Goal: Information Seeking & Learning: Find specific fact

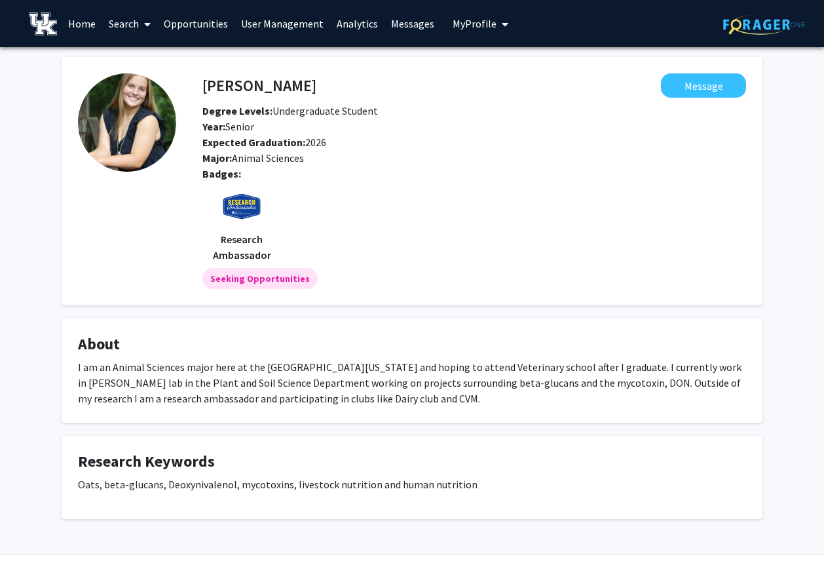
click at [147, 26] on icon at bounding box center [147, 24] width 7 height 10
click at [143, 81] on span "Students" at bounding box center [142, 86] width 80 height 26
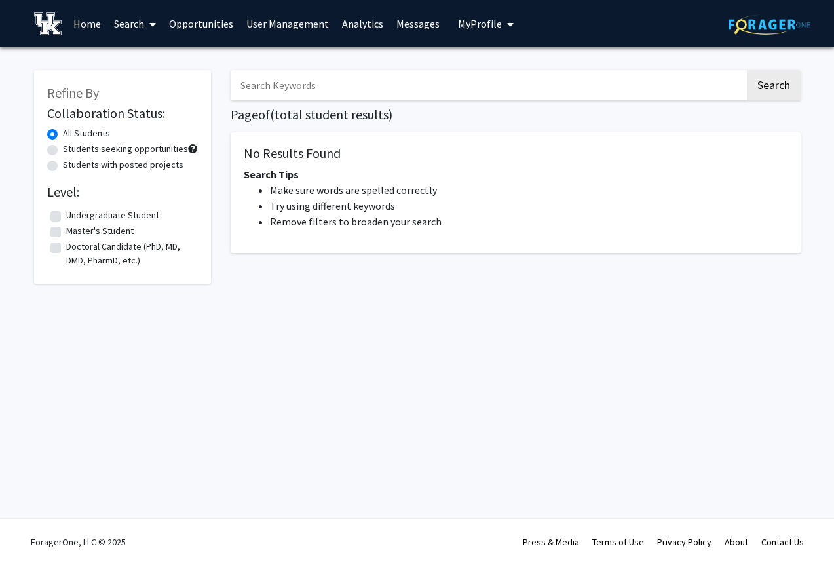
click at [292, 87] on input "Search Keywords" at bounding box center [488, 85] width 514 height 30
type input "[PERSON_NAME]"
click at [747, 70] on button "Search" at bounding box center [774, 85] width 54 height 30
click at [305, 79] on input "[PERSON_NAME]" at bounding box center [488, 85] width 514 height 30
click at [747, 70] on button "Search" at bounding box center [774, 85] width 54 height 30
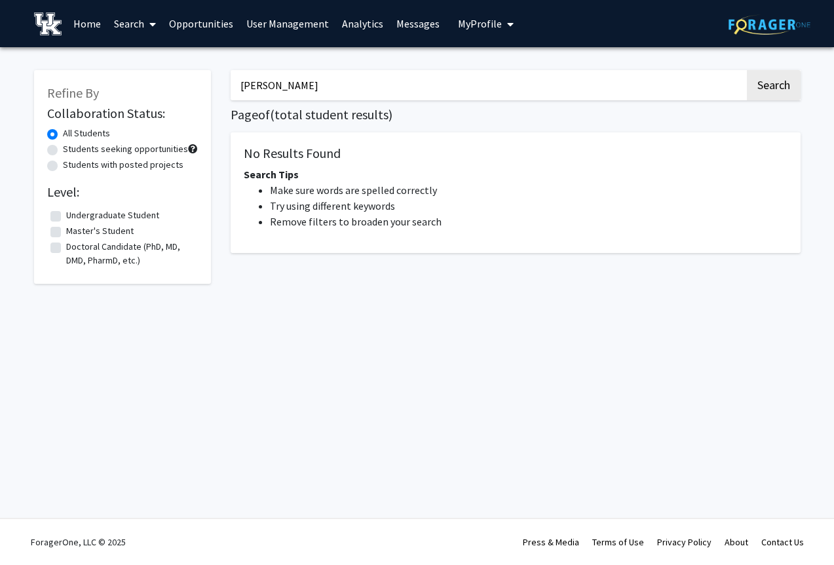
drag, startPoint x: 309, startPoint y: 86, endPoint x: 117, endPoint y: 88, distance: 192.6
click at [117, 88] on div "Refine By Collaboration Status: All Students Students seeking opportunities Stu…" at bounding box center [417, 181] width 786 height 249
drag, startPoint x: 290, startPoint y: 77, endPoint x: 248, endPoint y: 67, distance: 43.7
click at [290, 77] on input "Search Keywords" at bounding box center [488, 85] width 514 height 30
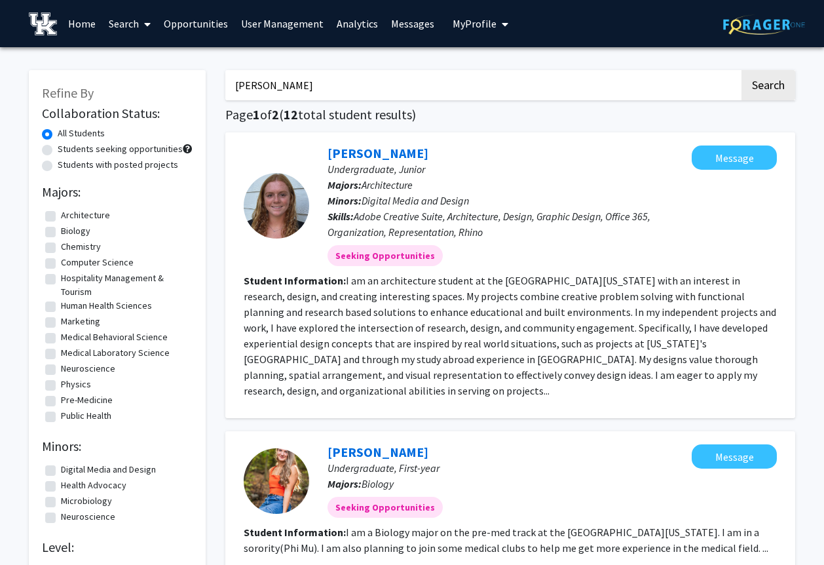
click at [146, 24] on icon at bounding box center [147, 24] width 7 height 10
click at [390, 332] on fg-read-more "I am an architecture student at the [GEOGRAPHIC_DATA][US_STATE] with an interes…" at bounding box center [510, 335] width 533 height 123
click at [142, 24] on span at bounding box center [145, 24] width 12 height 46
click at [149, 57] on span "Faculty/Staff" at bounding box center [150, 60] width 96 height 26
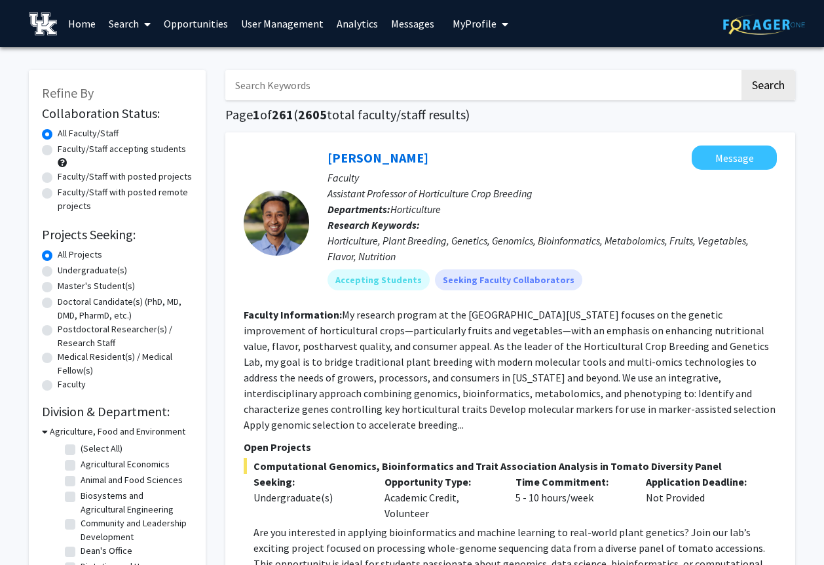
click at [305, 84] on input "Search Keywords" at bounding box center [482, 85] width 514 height 30
type input "leen katrib"
click at [742, 70] on button "Search" at bounding box center [769, 85] width 54 height 30
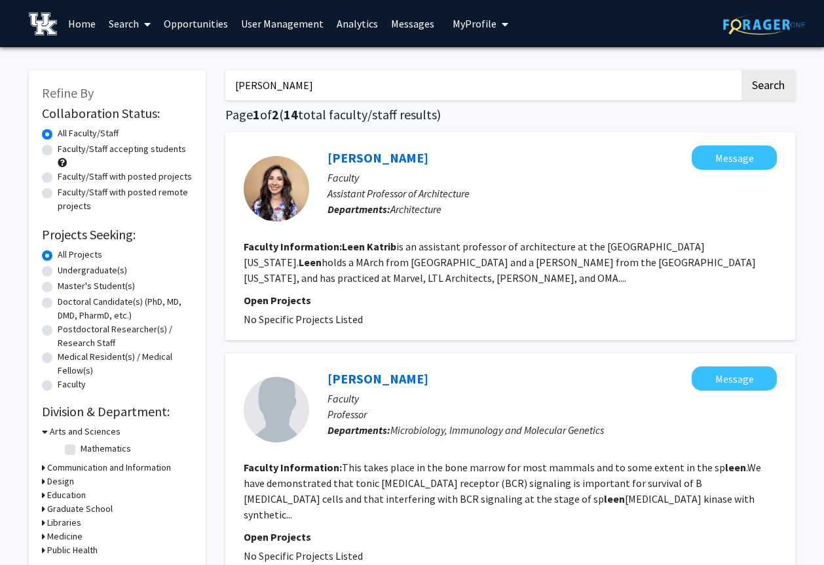
click at [142, 24] on span at bounding box center [145, 24] width 12 height 46
click at [151, 79] on span "Students" at bounding box center [142, 86] width 80 height 26
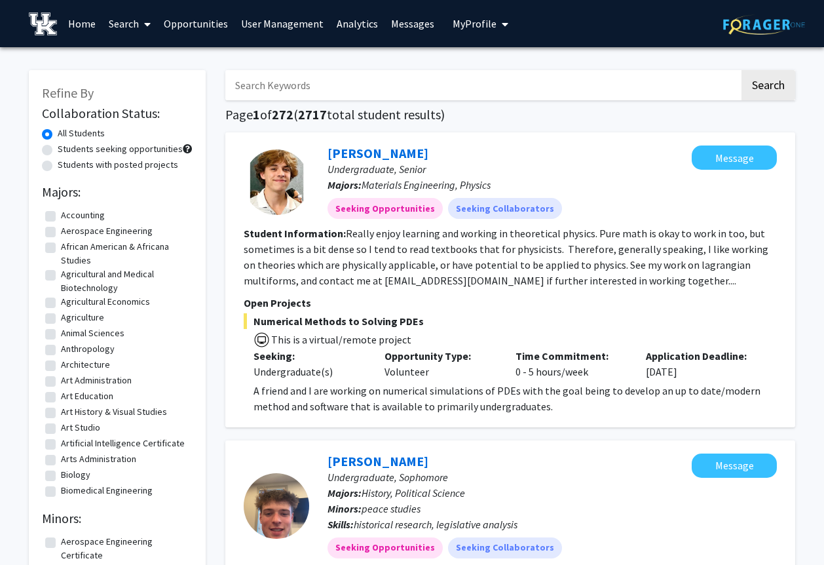
click at [354, 83] on input "Search Keywords" at bounding box center [482, 85] width 514 height 30
type input "Isaac Edens"
click at [742, 70] on button "Search" at bounding box center [769, 85] width 54 height 30
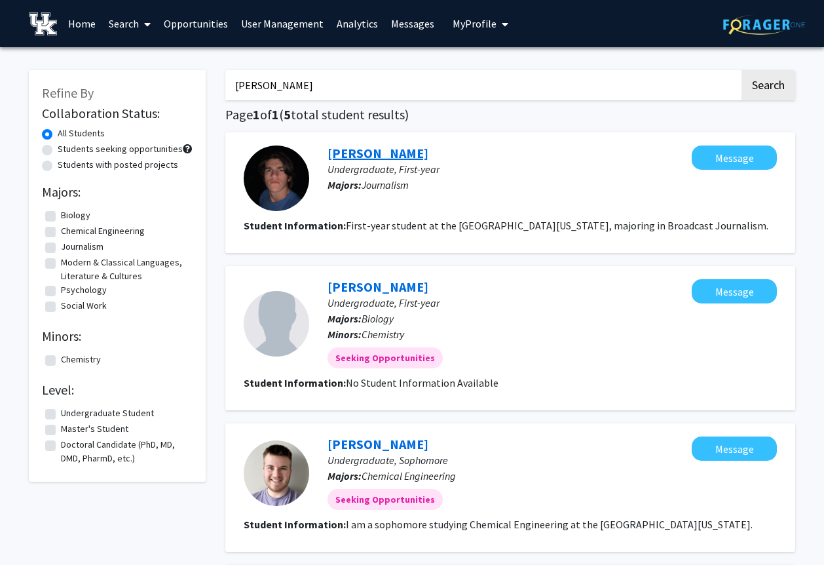
click at [362, 158] on link "Isaac Edens" at bounding box center [378, 153] width 101 height 16
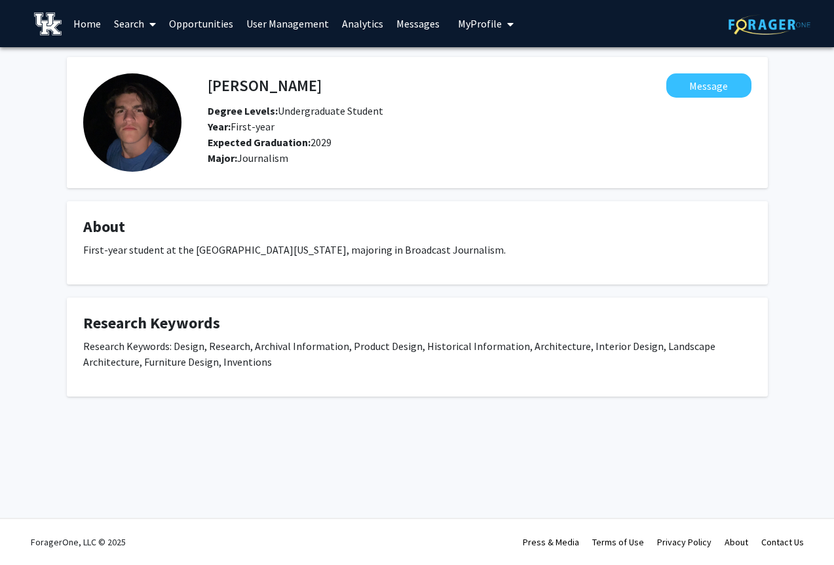
click at [147, 20] on span at bounding box center [150, 24] width 12 height 46
click at [156, 84] on span "Students" at bounding box center [147, 86] width 80 height 26
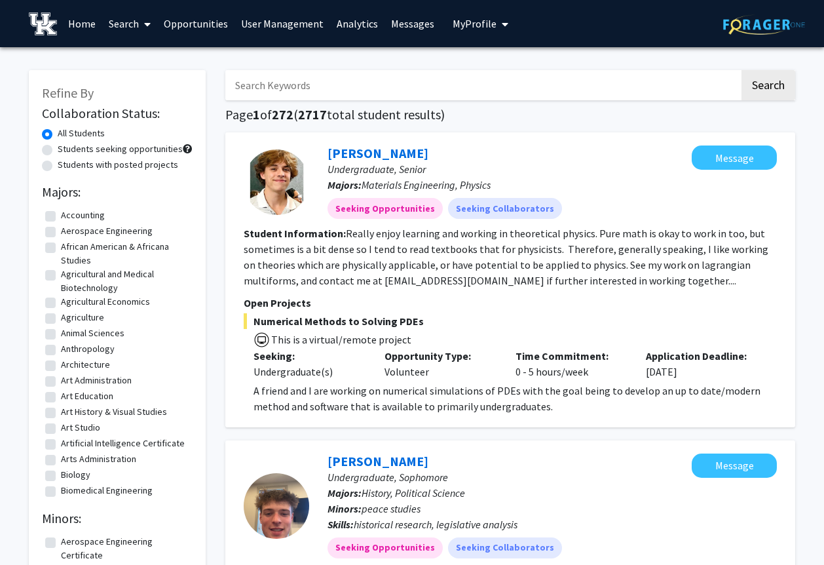
click at [322, 88] on input "Search Keywords" at bounding box center [482, 85] width 514 height 30
type input "anna black"
click at [742, 70] on button "Search" at bounding box center [769, 85] width 54 height 30
